Goal: Task Accomplishment & Management: Manage account settings

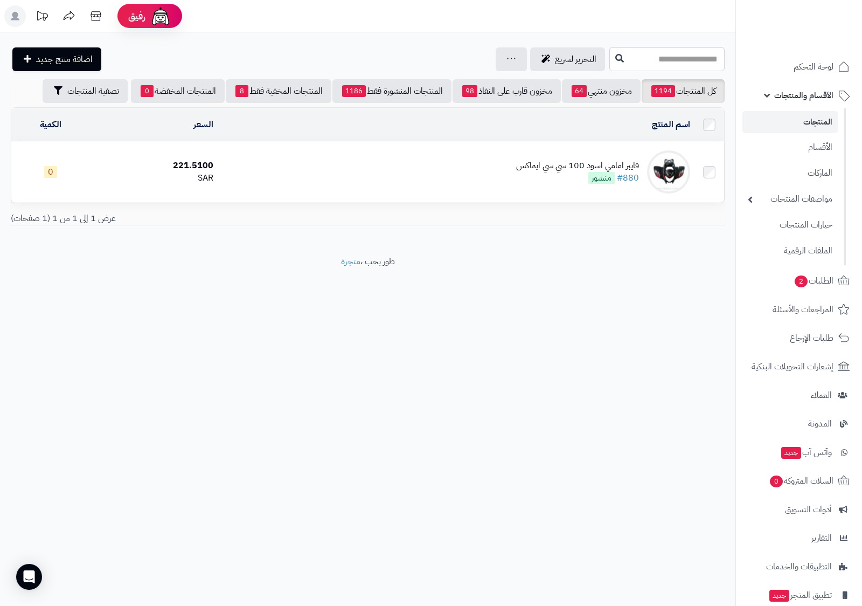
click at [803, 99] on span "الأقسام والمنتجات" at bounding box center [804, 95] width 59 height 15
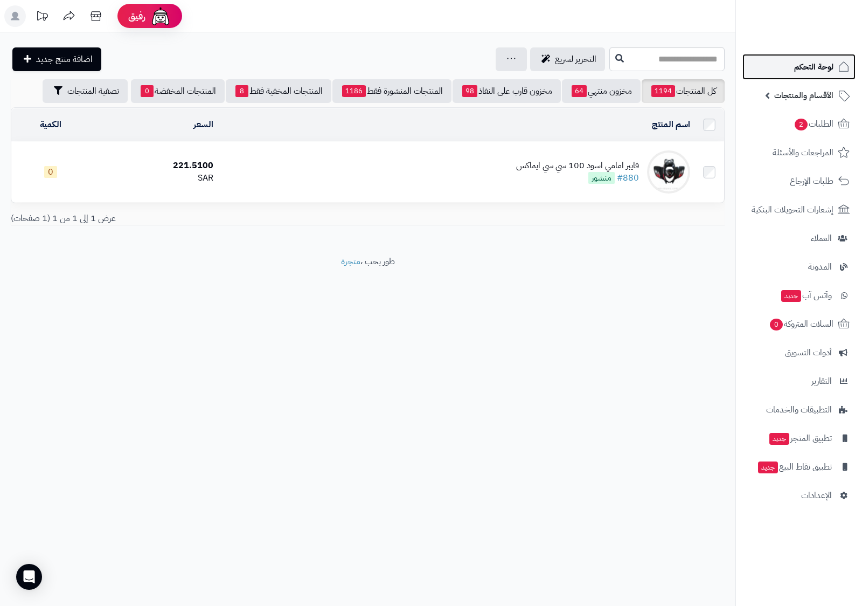
click at [821, 72] on span "لوحة التحكم" at bounding box center [814, 66] width 39 height 15
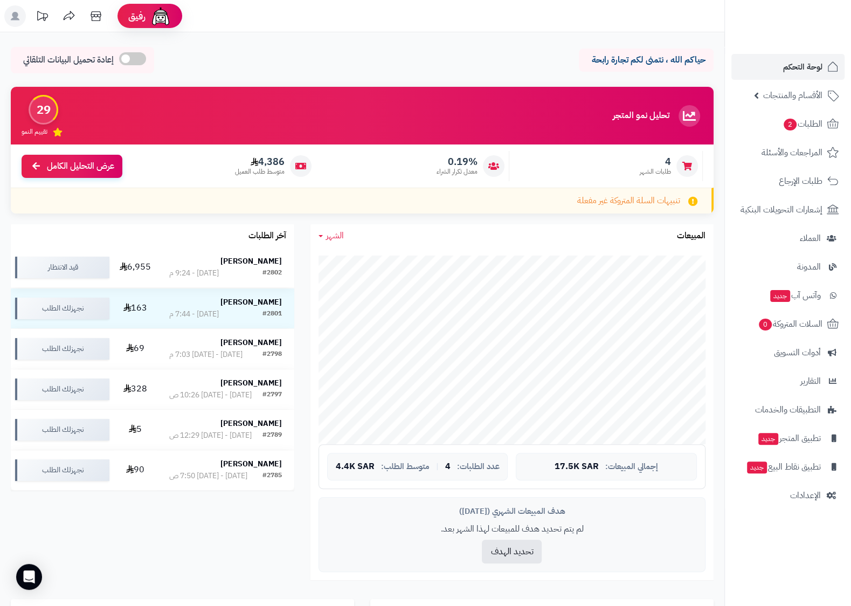
click at [237, 265] on div "عبدالله الزميع" at bounding box center [225, 261] width 113 height 11
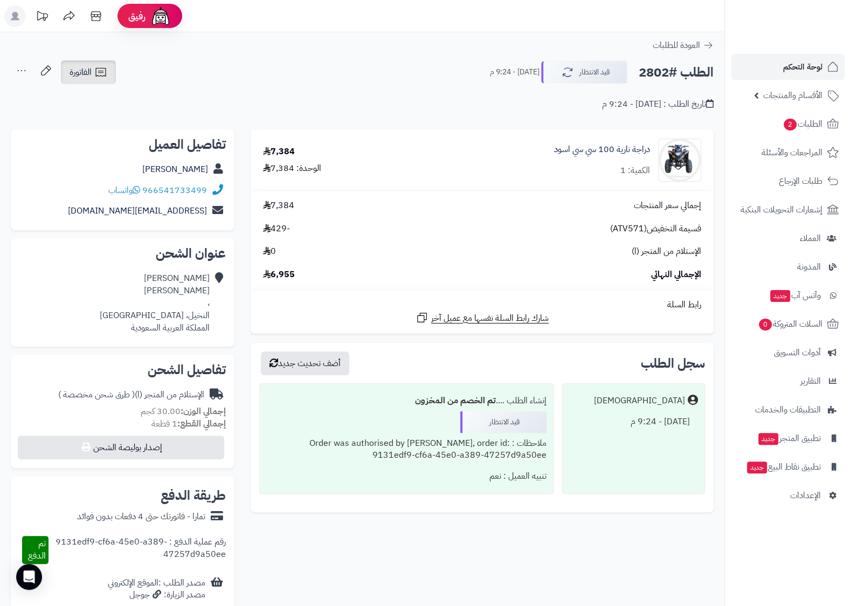
click at [91, 73] on span "الفاتورة" at bounding box center [81, 72] width 22 height 13
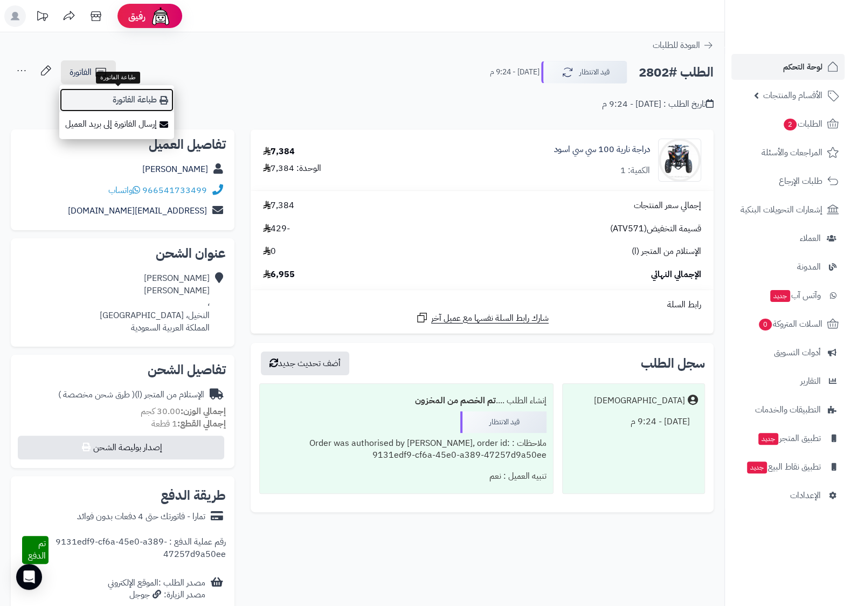
click at [135, 100] on link "طباعة الفاتورة" at bounding box center [116, 100] width 115 height 24
